Goal: Navigation & Orientation: Find specific page/section

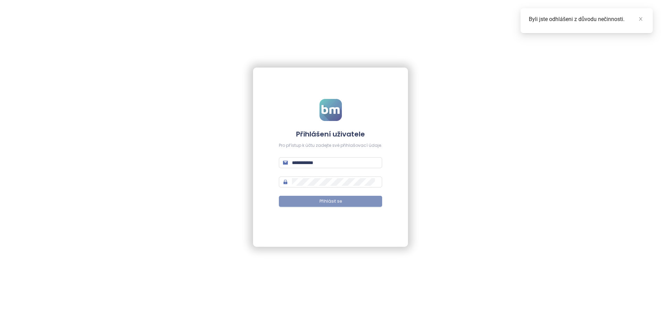
click at [295, 199] on button "Přihlásit se" at bounding box center [330, 201] width 103 height 11
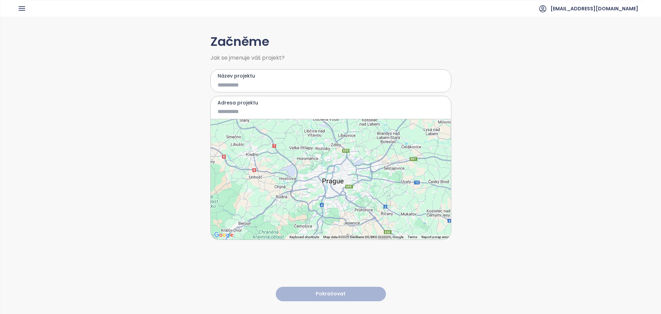
click at [28, 7] on ul "[EMAIL_ADDRESS][DOMAIN_NAME]" at bounding box center [335, 8] width 618 height 17
click at [20, 11] on icon "button" at bounding box center [22, 8] width 9 height 9
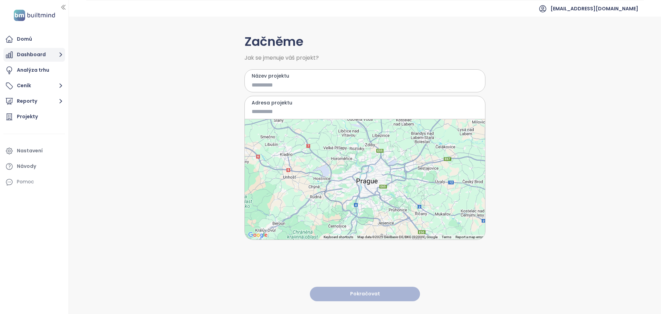
click at [49, 52] on button "Dashboard" at bounding box center [34, 55] width 62 height 14
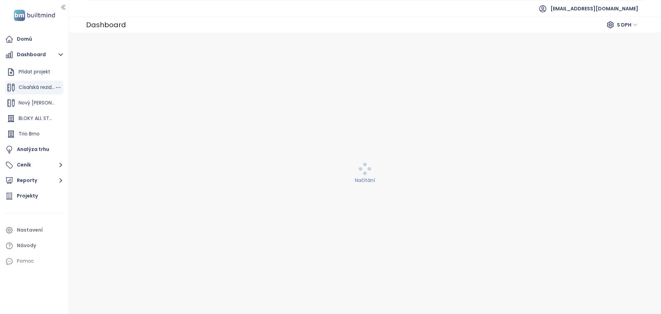
click at [28, 90] on span "Císařská rezidence" at bounding box center [41, 87] width 45 height 7
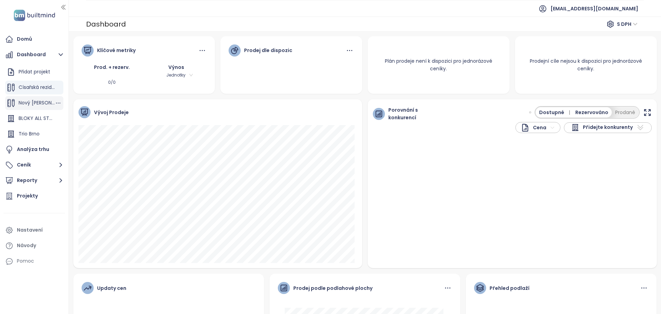
click at [34, 104] on span "Nový [PERSON_NAME] - BLOKY E1" at bounding box center [57, 102] width 76 height 7
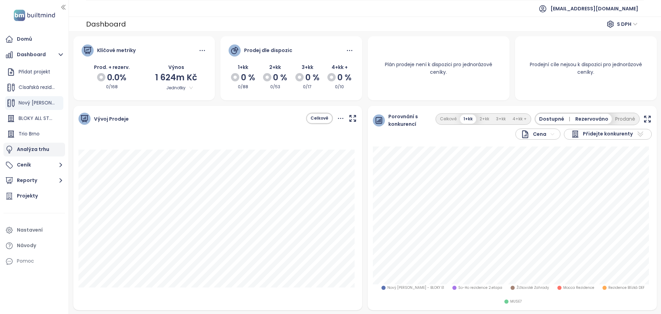
click at [39, 151] on div "Analýza trhu" at bounding box center [33, 149] width 32 height 9
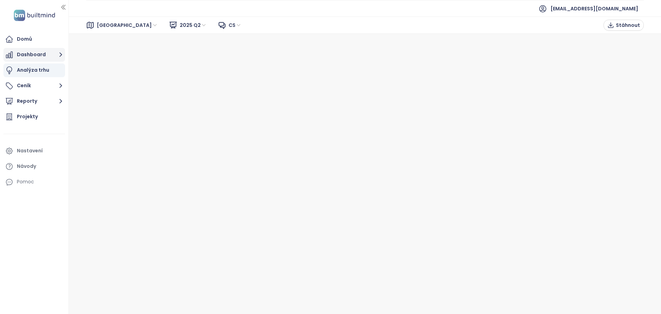
click at [37, 48] on button "Dashboard" at bounding box center [34, 55] width 62 height 14
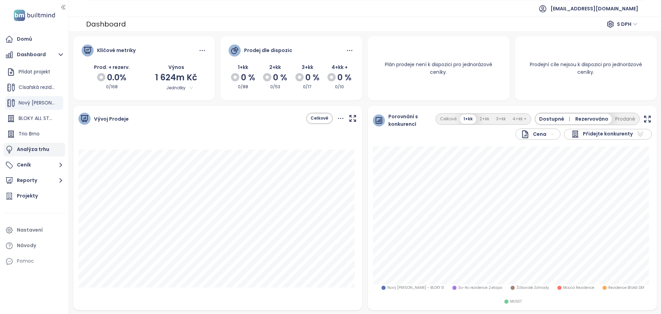
click at [35, 151] on div "Analýza trhu" at bounding box center [33, 149] width 32 height 9
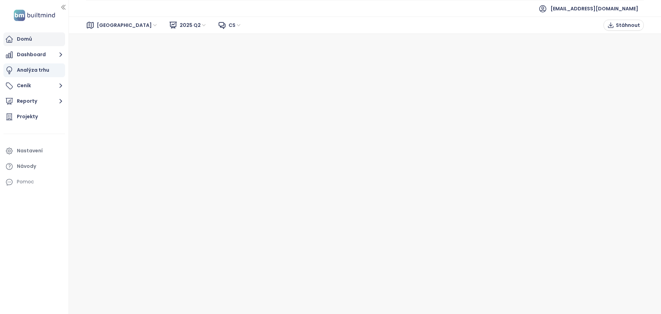
click at [27, 36] on div "Domů" at bounding box center [24, 39] width 15 height 9
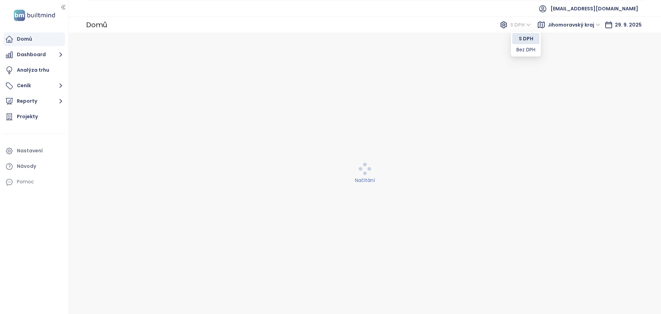
click at [522, 27] on span "S DPH" at bounding box center [520, 25] width 21 height 10
